Goal: Task Accomplishment & Management: Use online tool/utility

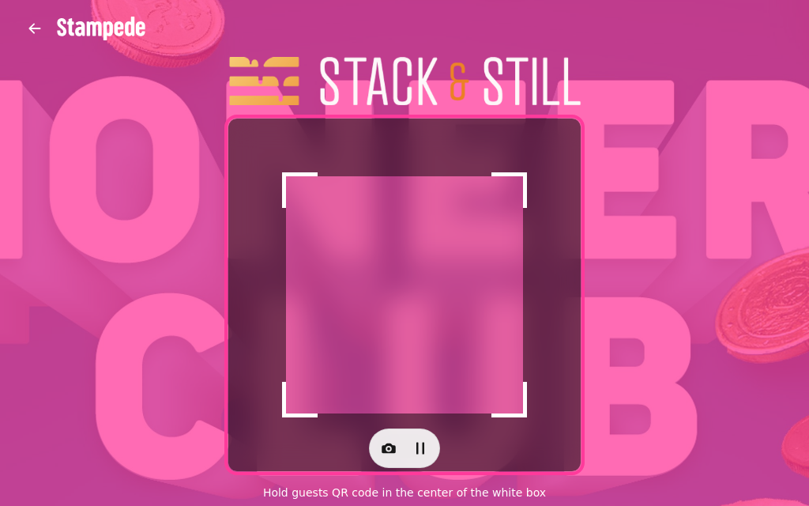
click at [385, 452] on icon "button" at bounding box center [389, 448] width 14 height 10
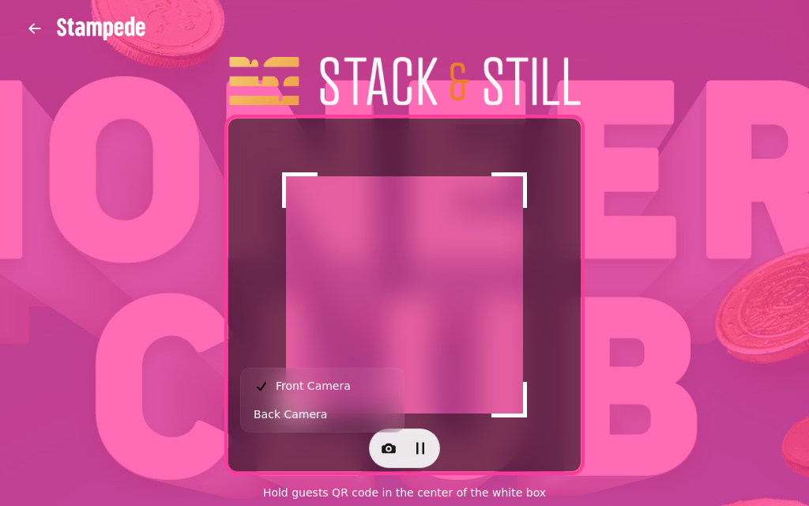
click at [396, 451] on icon "button" at bounding box center [389, 448] width 16 height 16
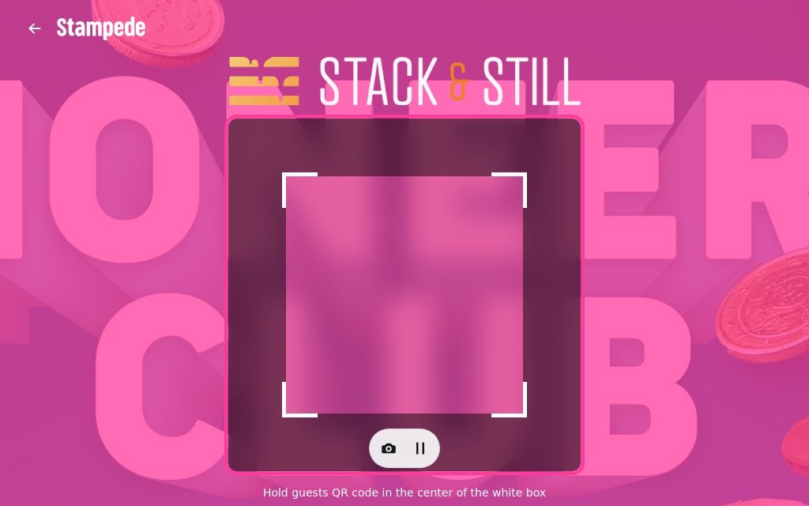
click at [393, 453] on icon "button" at bounding box center [389, 448] width 14 height 10
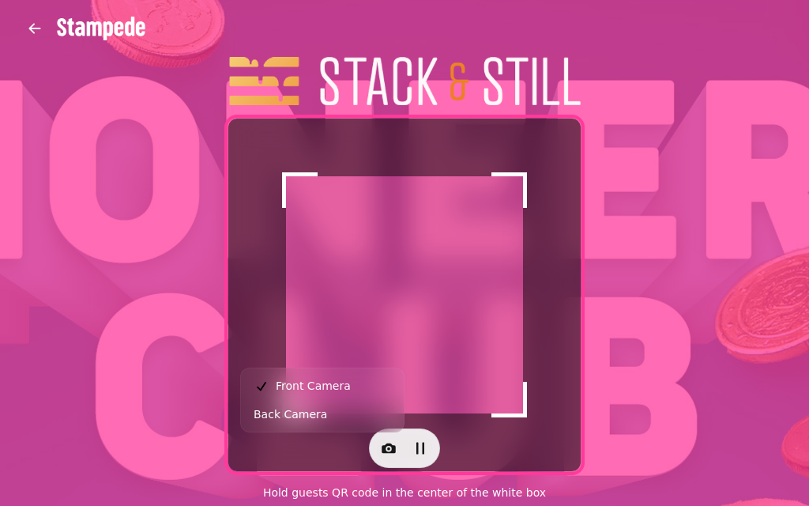
click at [345, 426] on button "Back Camera" at bounding box center [322, 414] width 156 height 28
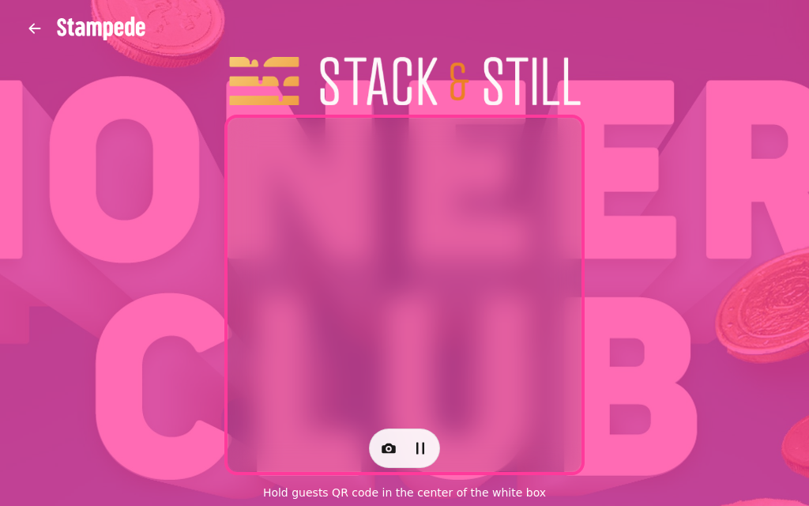
click at [385, 458] on button "button" at bounding box center [389, 448] width 32 height 32
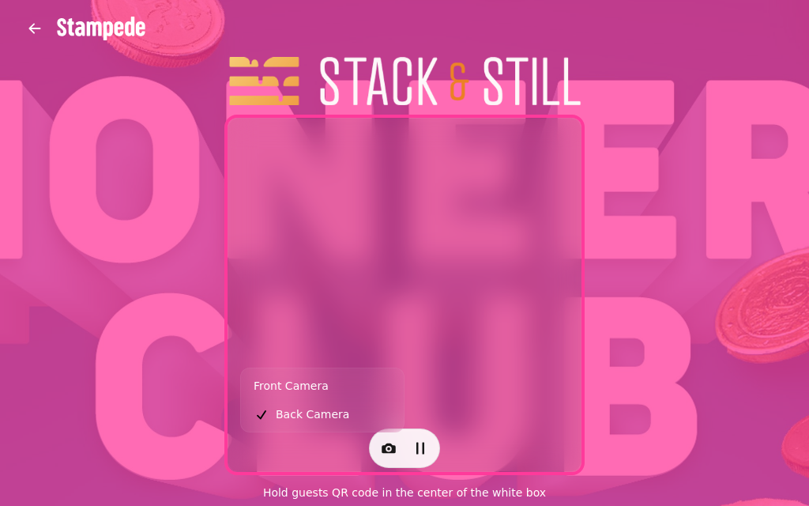
click at [366, 388] on button "Front Camera" at bounding box center [322, 385] width 156 height 28
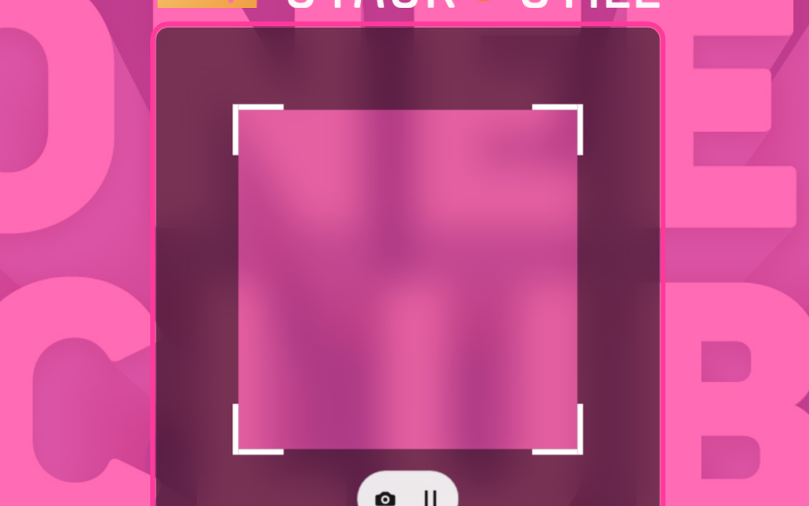
click at [325, 183] on div at bounding box center [404, 295] width 353 height 353
